Goal: Complete application form: Complete application form

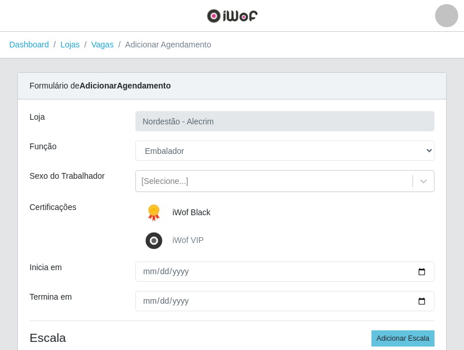
select select "1"
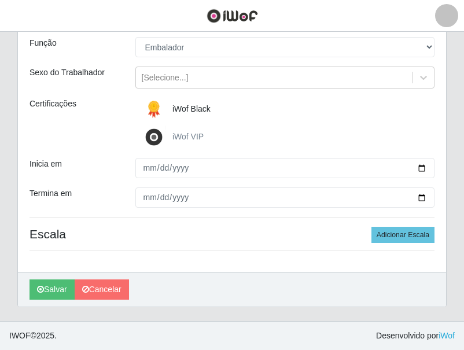
click at [190, 105] on span "iWof Black" at bounding box center [191, 108] width 38 height 9
click at [0, 0] on input "iWof Black" at bounding box center [0, 0] width 0 height 0
click at [188, 105] on span "iWof Black" at bounding box center [191, 108] width 38 height 9
click at [0, 0] on input "iWof Black" at bounding box center [0, 0] width 0 height 0
click at [188, 105] on span "iWof Black" at bounding box center [191, 108] width 38 height 9
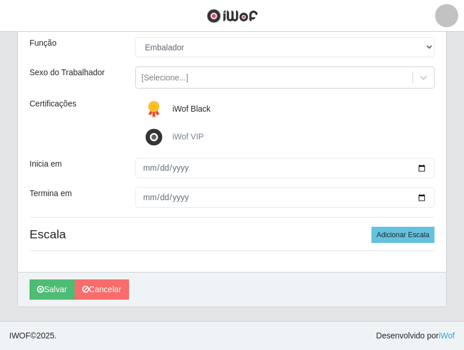
click at [0, 0] on input "iWof Black" at bounding box center [0, 0] width 0 height 0
click at [188, 105] on span "iWof Black" at bounding box center [191, 108] width 38 height 9
click at [0, 0] on input "iWof Black" at bounding box center [0, 0] width 0 height 0
click at [188, 105] on span "iWof Black" at bounding box center [191, 108] width 38 height 9
click at [0, 0] on input "iWof Black" at bounding box center [0, 0] width 0 height 0
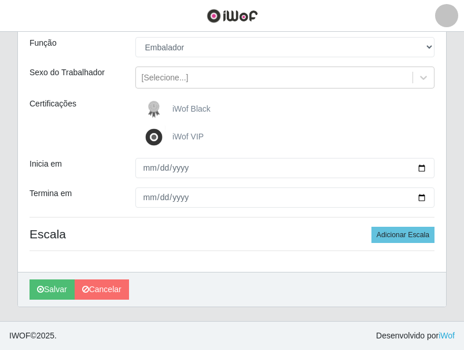
click at [188, 105] on span "iWof Black" at bounding box center [191, 108] width 38 height 9
click at [0, 0] on input "iWof Black" at bounding box center [0, 0] width 0 height 0
click at [208, 112] on span "iWof Black" at bounding box center [191, 108] width 38 height 9
click at [0, 0] on input "iWof Black" at bounding box center [0, 0] width 0 height 0
click at [206, 111] on span "iWof Black" at bounding box center [191, 108] width 38 height 9
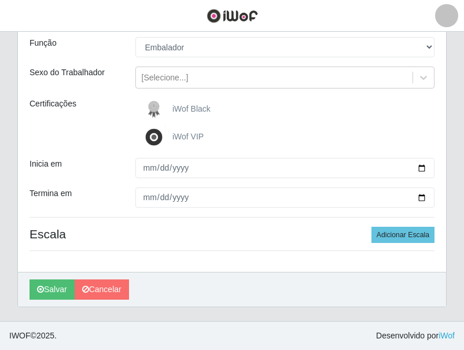
click at [0, 0] on input "iWof Black" at bounding box center [0, 0] width 0 height 0
click at [206, 111] on span "iWof Black" at bounding box center [191, 108] width 38 height 9
click at [0, 0] on input "iWof Black" at bounding box center [0, 0] width 0 height 0
click at [206, 111] on span "iWof Black" at bounding box center [191, 108] width 38 height 9
click at [0, 0] on input "iWof Black" at bounding box center [0, 0] width 0 height 0
